Goal: Task Accomplishment & Management: Use online tool/utility

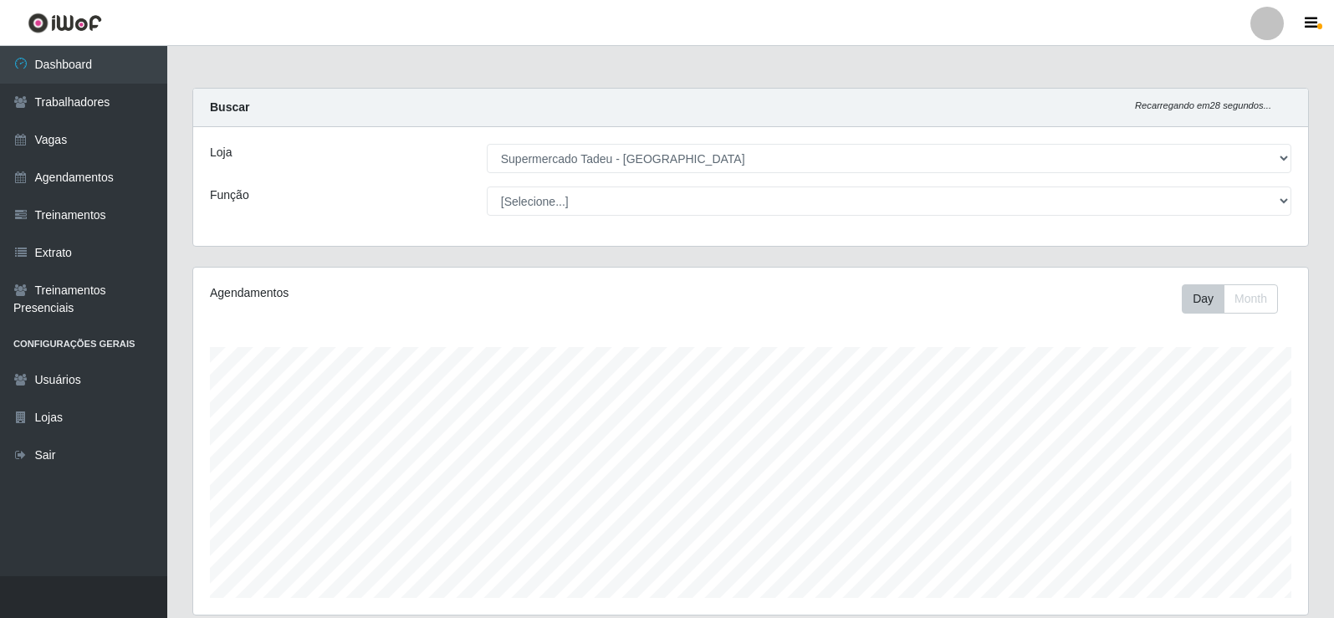
select select "195"
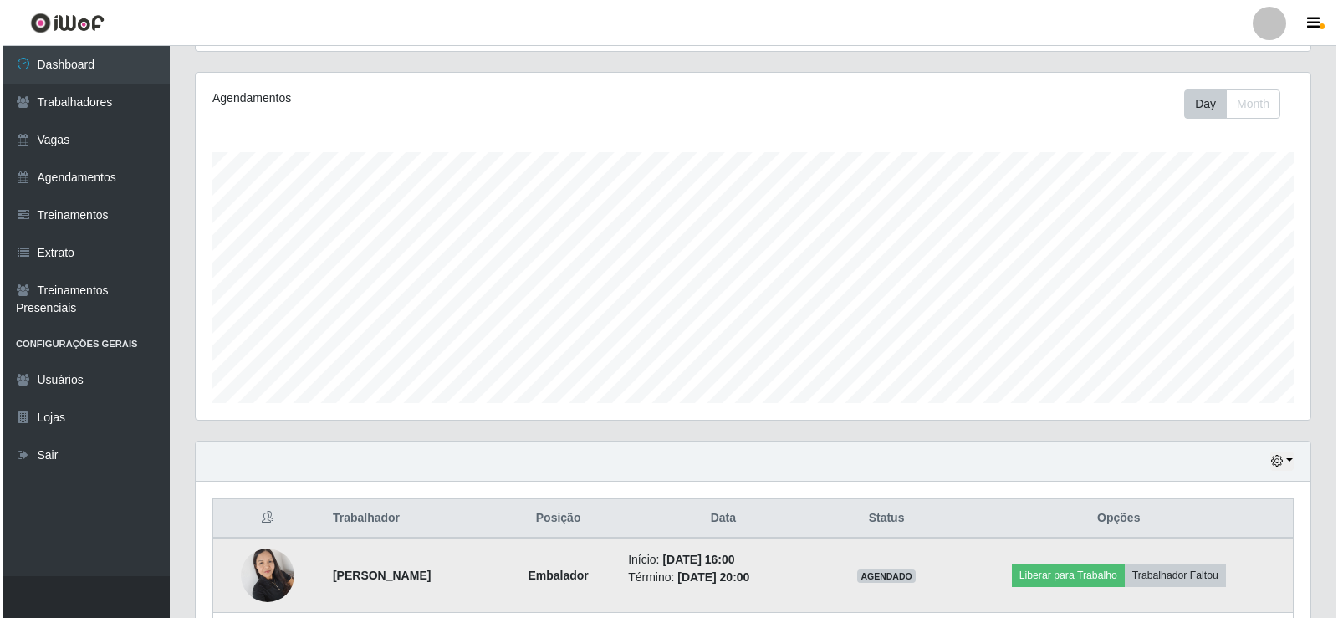
scroll to position [347, 1115]
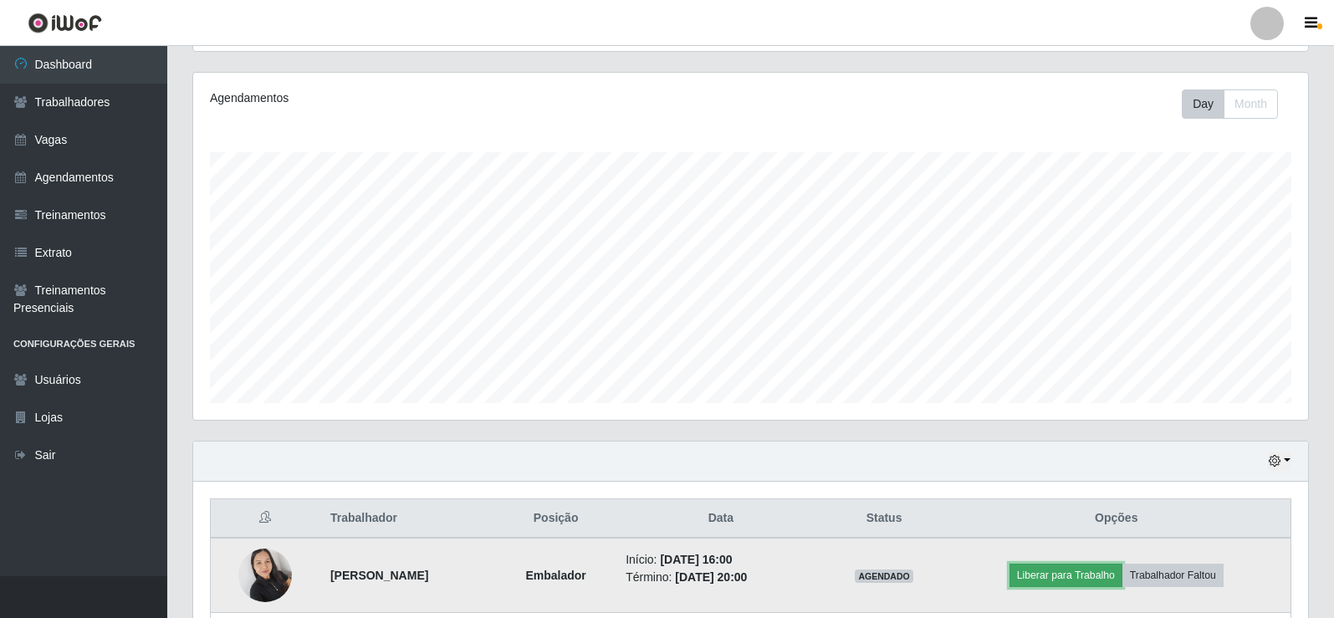
click at [1105, 569] on button "Liberar para Trabalho" at bounding box center [1065, 575] width 113 height 23
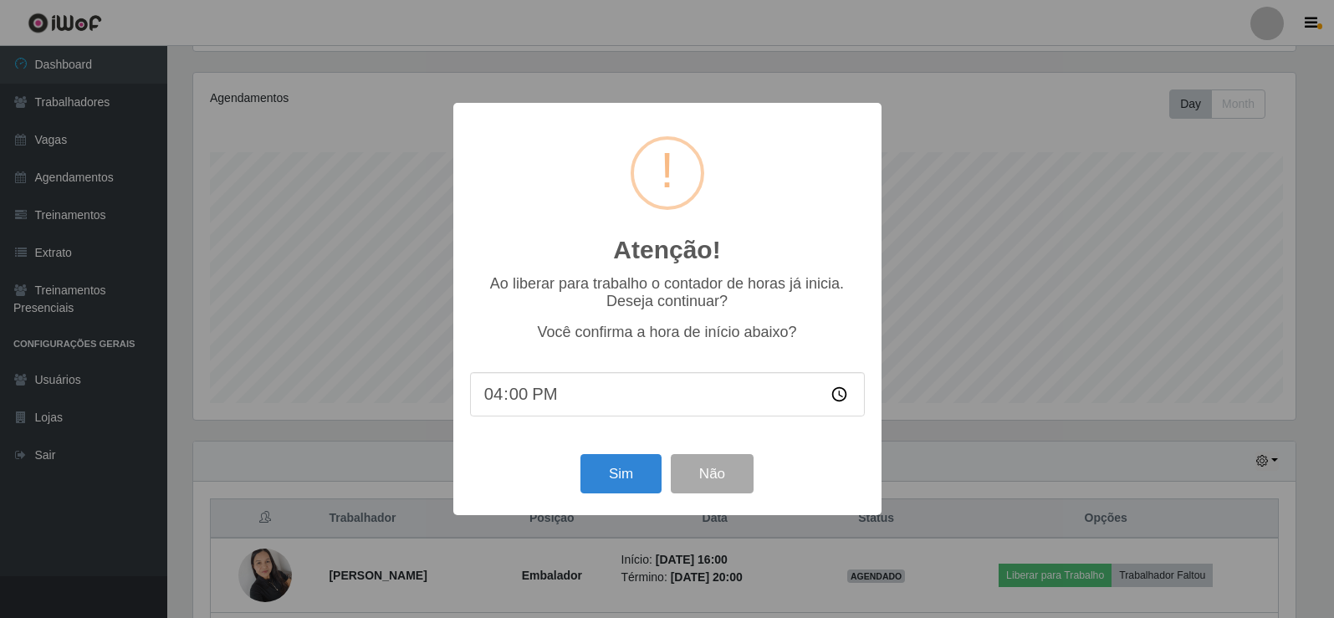
scroll to position [347, 1106]
click at [620, 491] on button "Sim" at bounding box center [622, 473] width 81 height 39
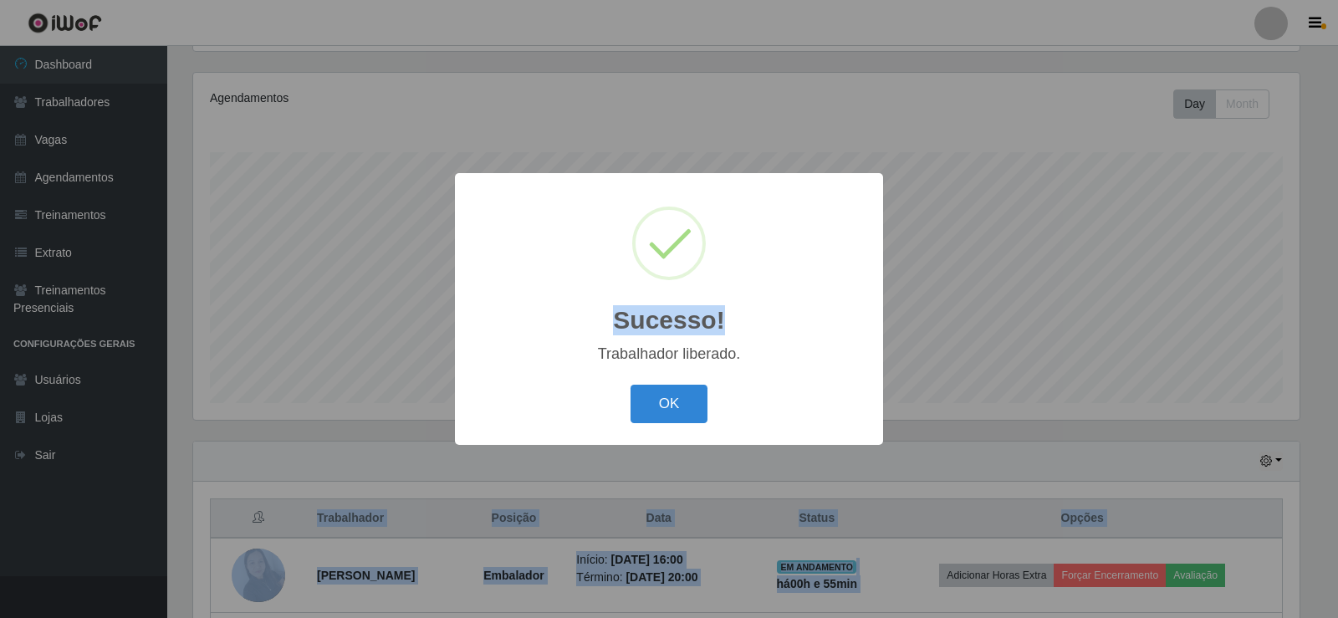
drag, startPoint x: 1337, startPoint y: 260, endPoint x: 1337, endPoint y: 651, distance: 390.5
click at [1333, 617] on html "Perfil Alterar Senha Sair Dashboard Trabalhadores Vagas Agendamentos Treinament…" at bounding box center [669, 323] width 1338 height 1036
click at [651, 411] on button "OK" at bounding box center [669, 404] width 78 height 39
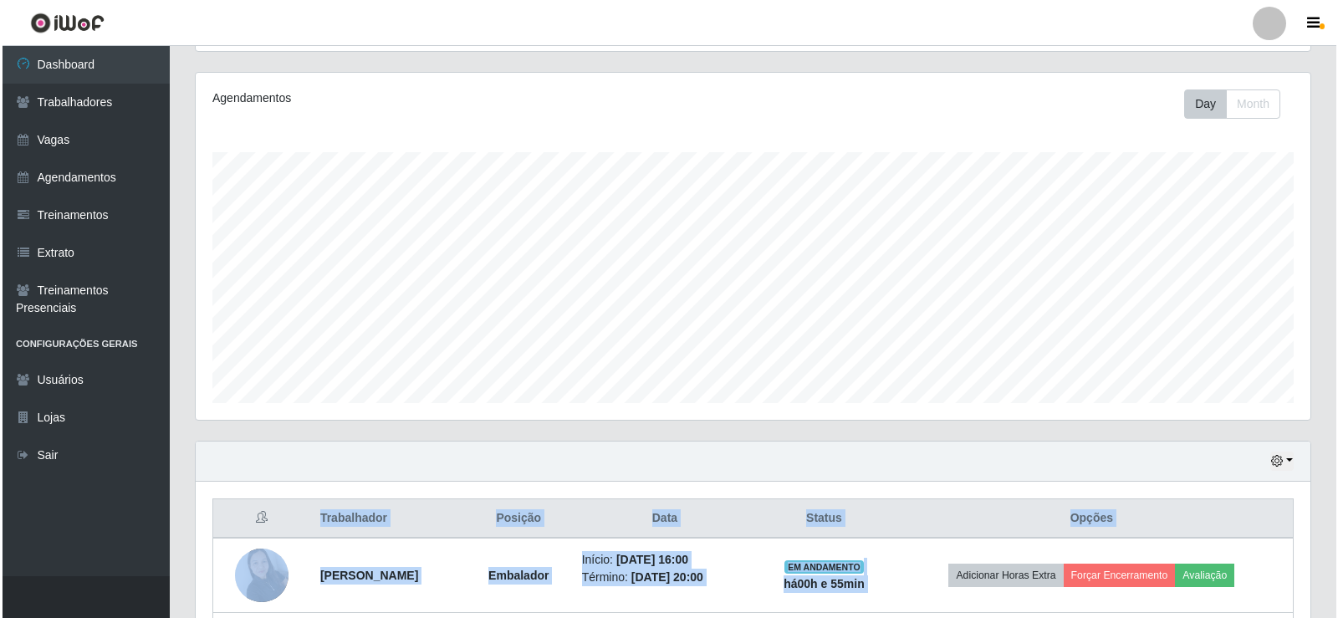
scroll to position [418, 0]
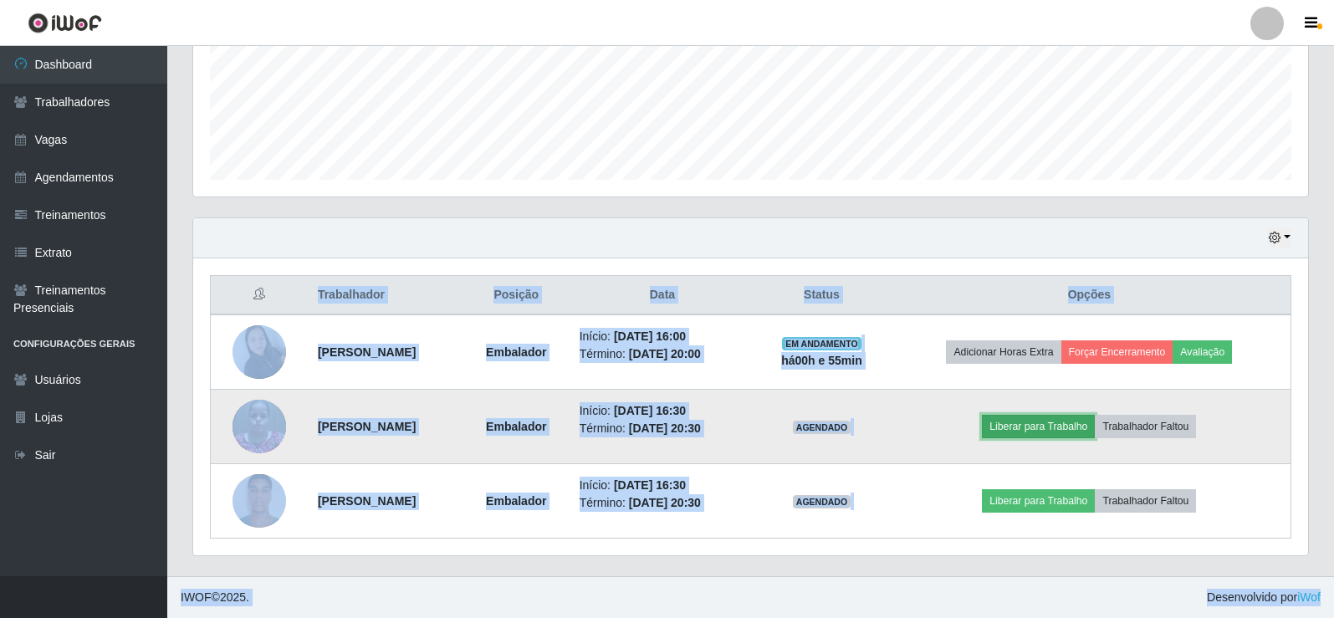
click at [1094, 423] on button "Liberar para Trabalho" at bounding box center [1038, 426] width 113 height 23
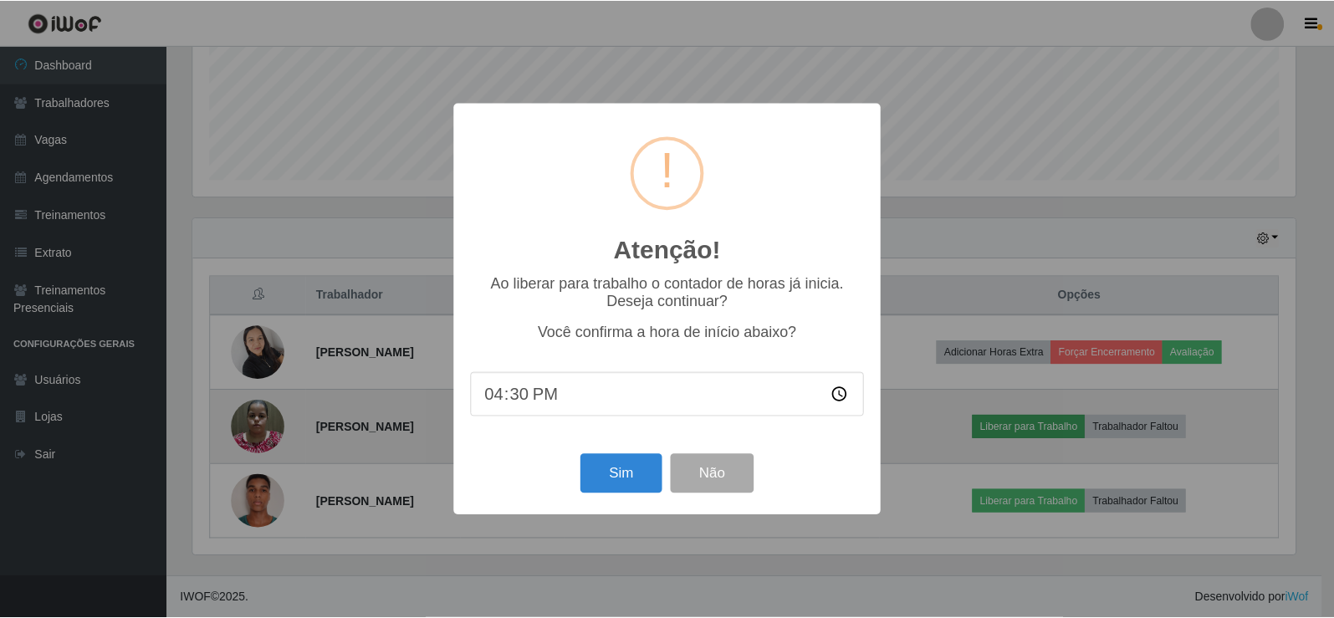
scroll to position [347, 1106]
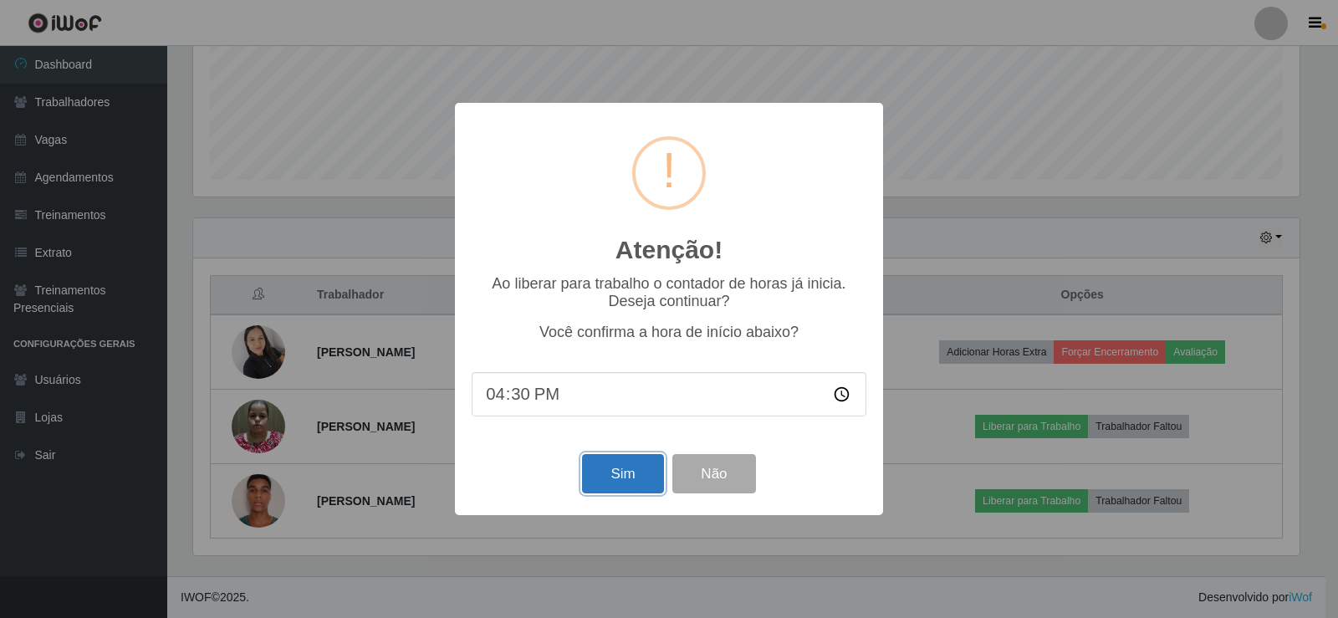
click at [601, 471] on button "Sim" at bounding box center [622, 473] width 81 height 39
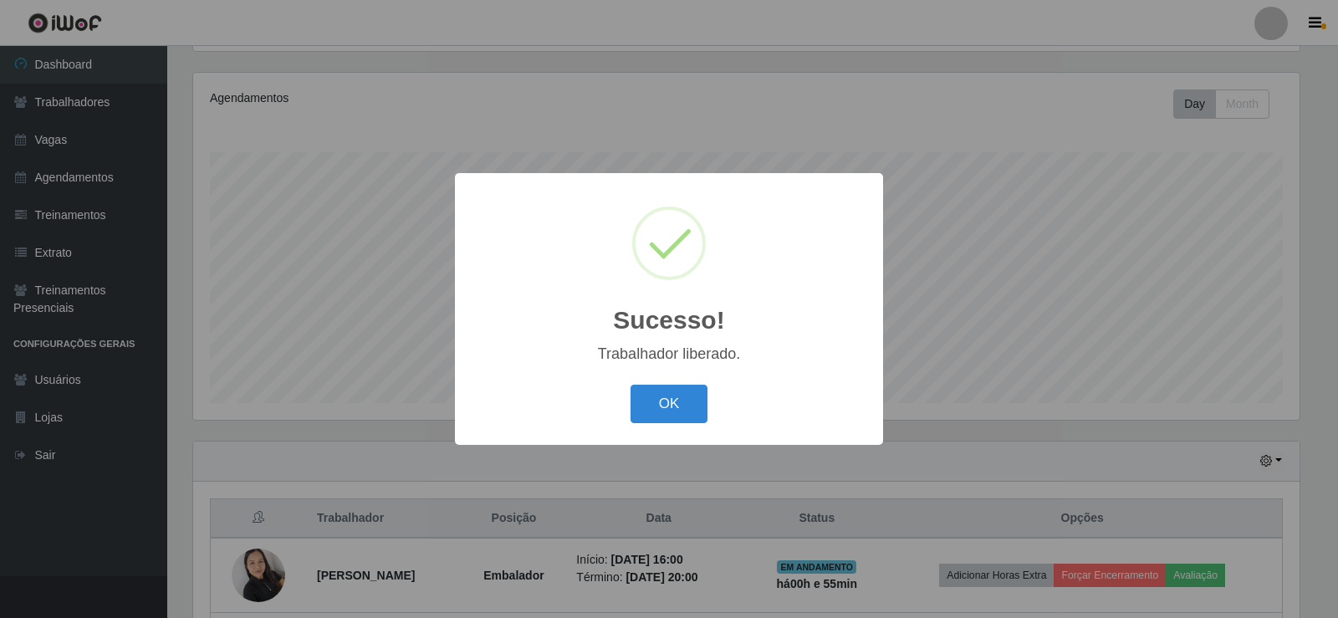
click at [629, 401] on div "OK Cancel" at bounding box center [669, 404] width 395 height 48
drag, startPoint x: 653, startPoint y: 402, endPoint x: 1305, endPoint y: 393, distance: 652.3
click at [655, 402] on button "OK" at bounding box center [669, 404] width 78 height 39
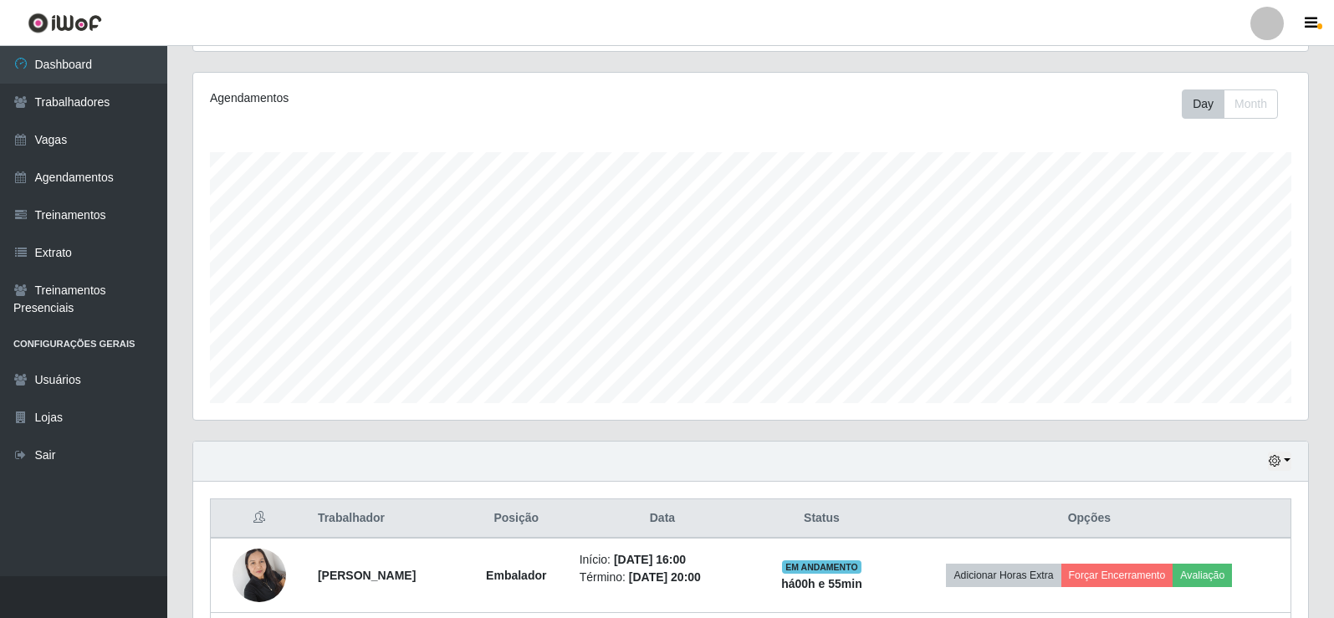
scroll to position [418, 0]
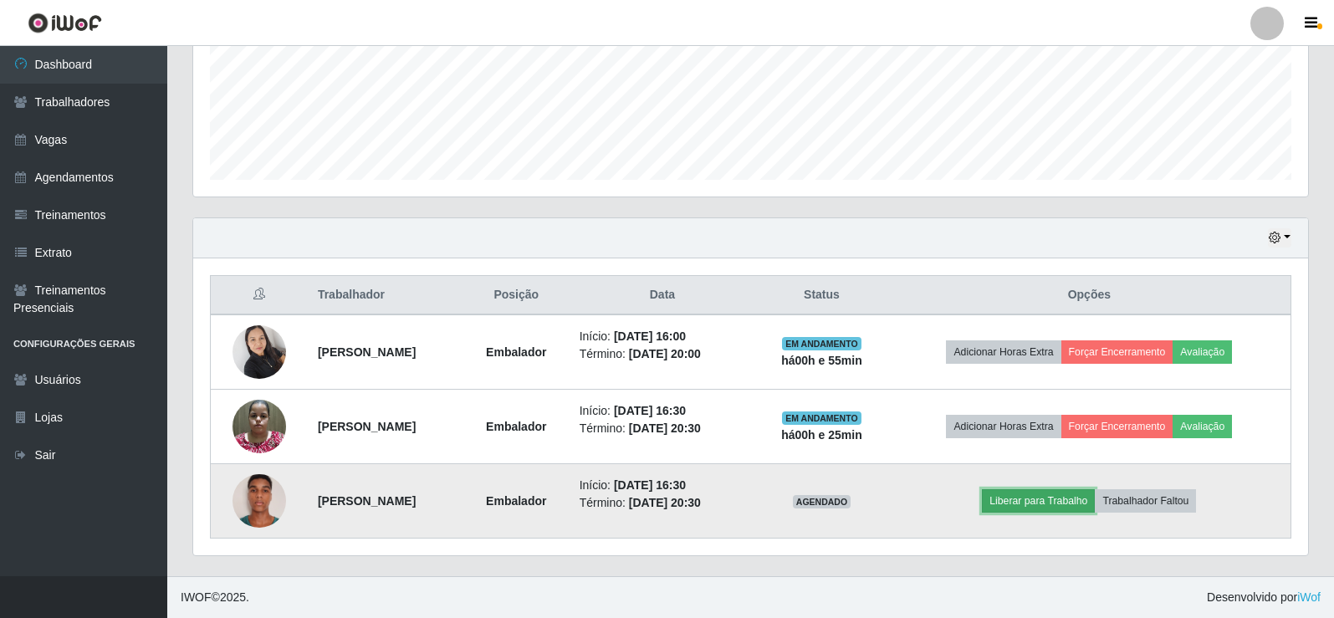
click at [1035, 499] on button "Liberar para Trabalho" at bounding box center [1038, 500] width 113 height 23
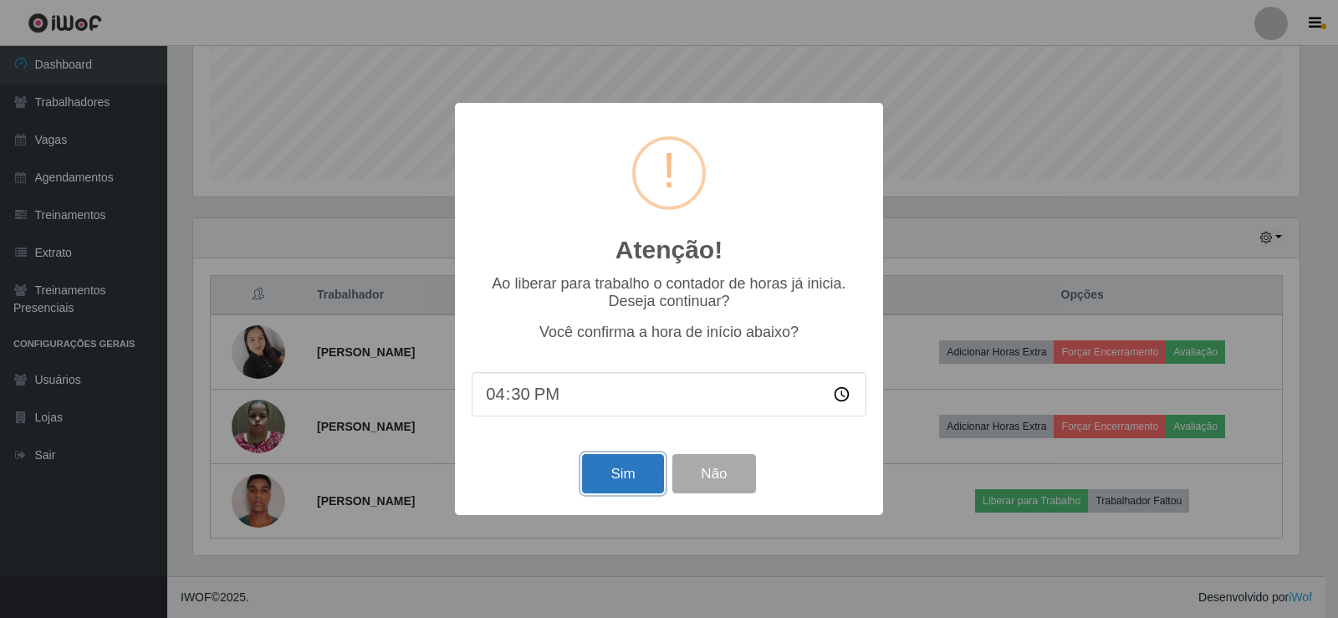
click at [629, 476] on button "Sim" at bounding box center [622, 473] width 81 height 39
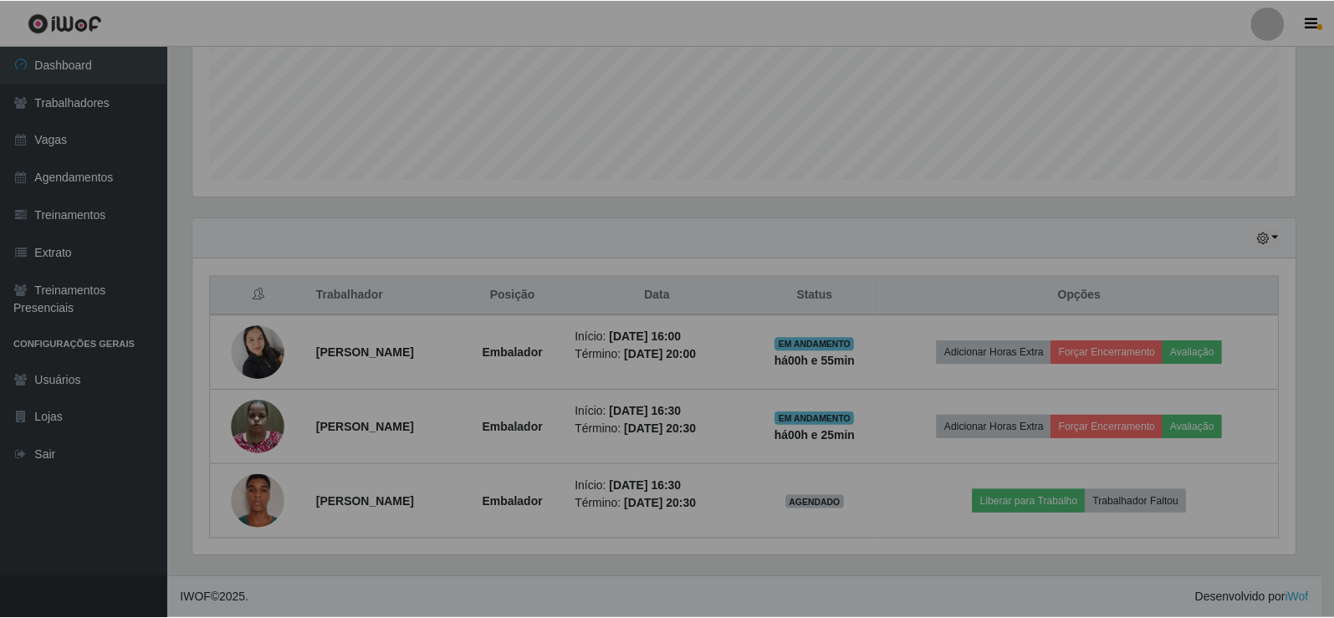
scroll to position [347, 1115]
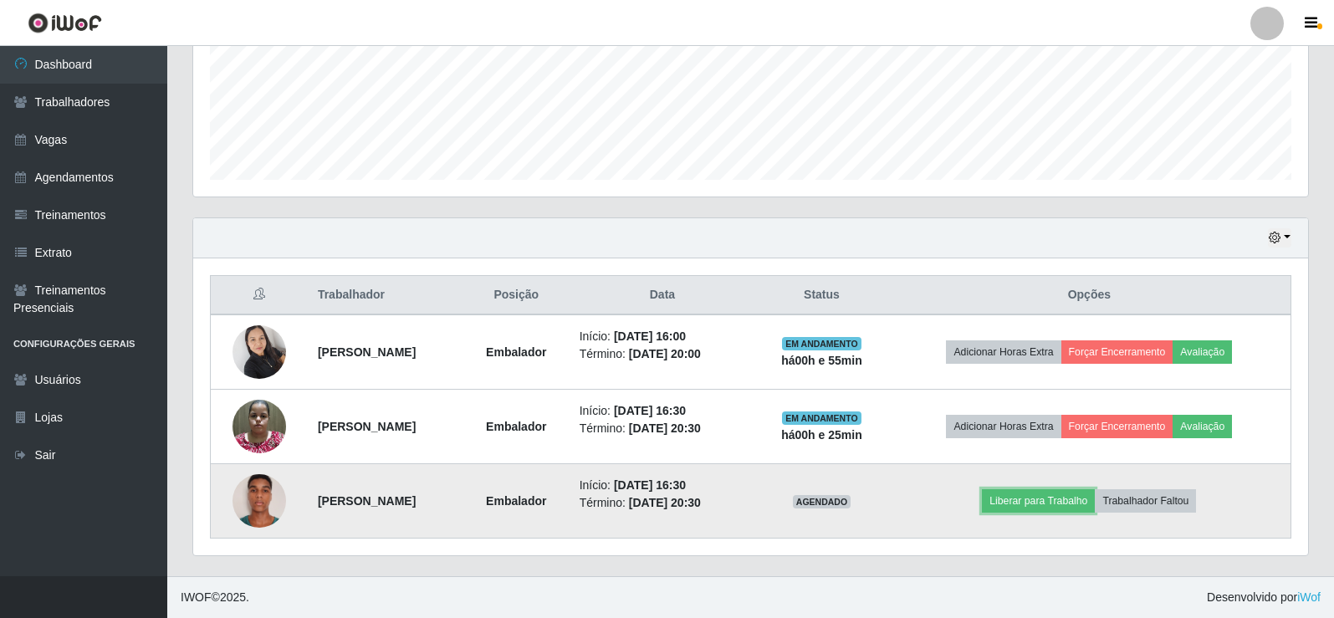
click at [1040, 487] on td "Liberar para Trabalho Trabalhador Faltou" at bounding box center [1089, 501] width 403 height 74
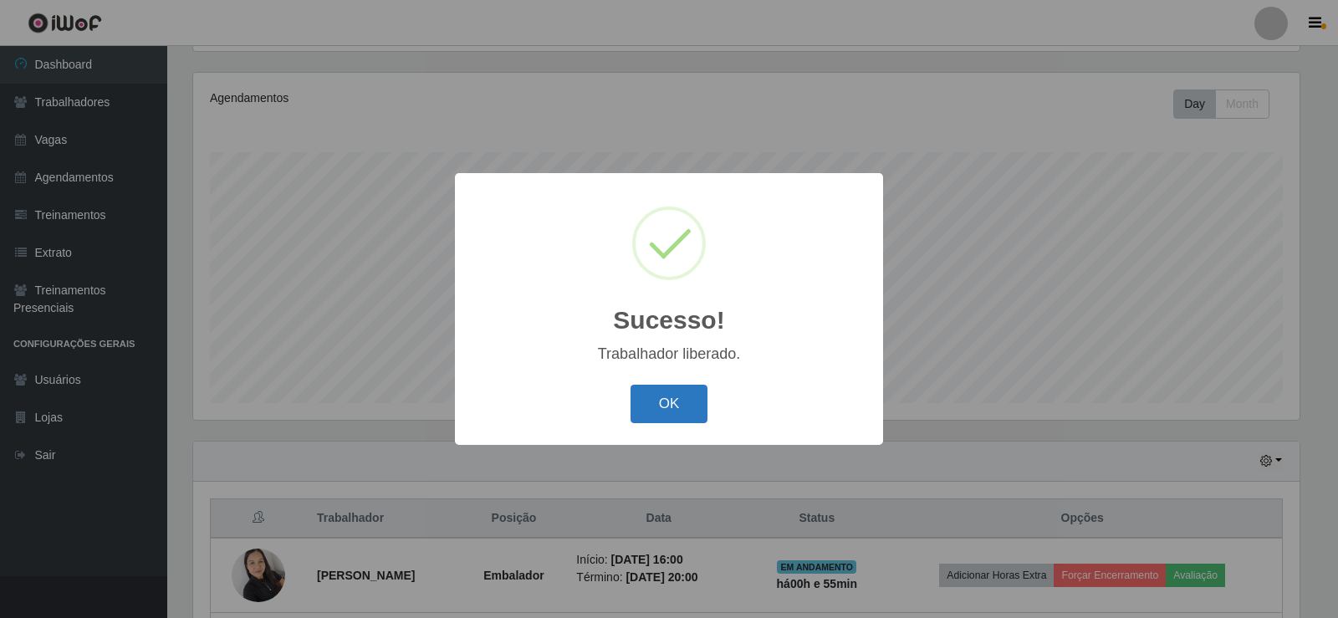
click at [685, 405] on button "OK" at bounding box center [669, 404] width 78 height 39
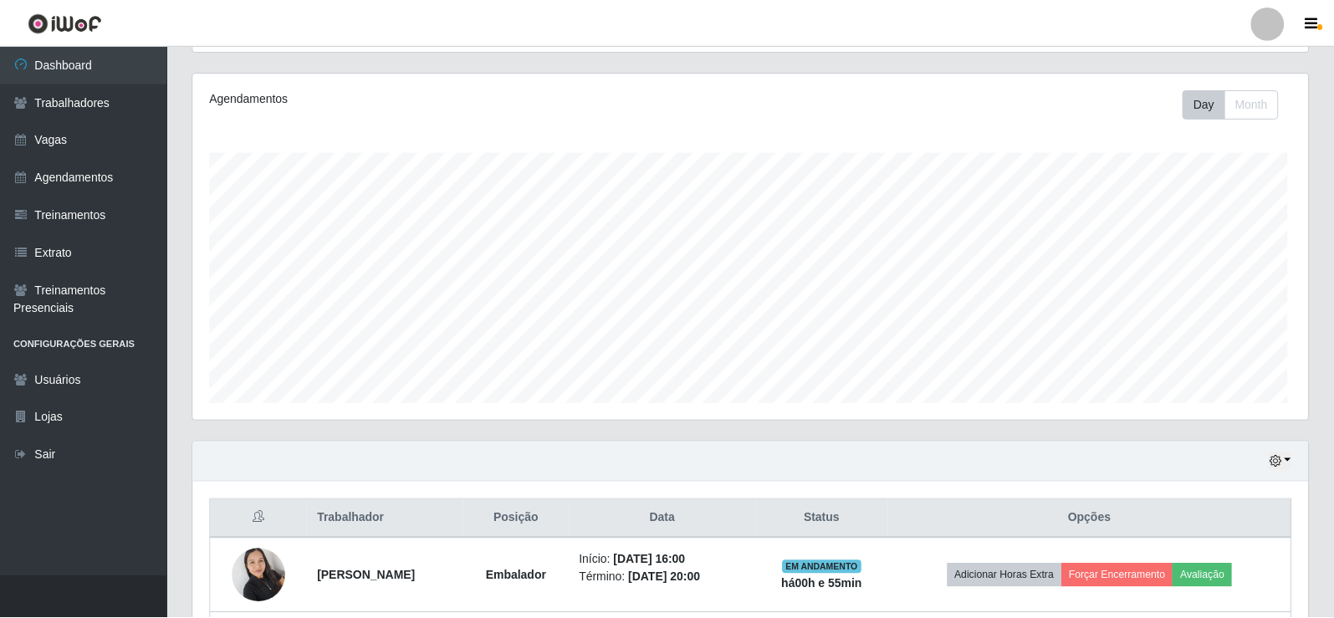
scroll to position [0, 0]
